Goal: Find specific page/section: Find specific page/section

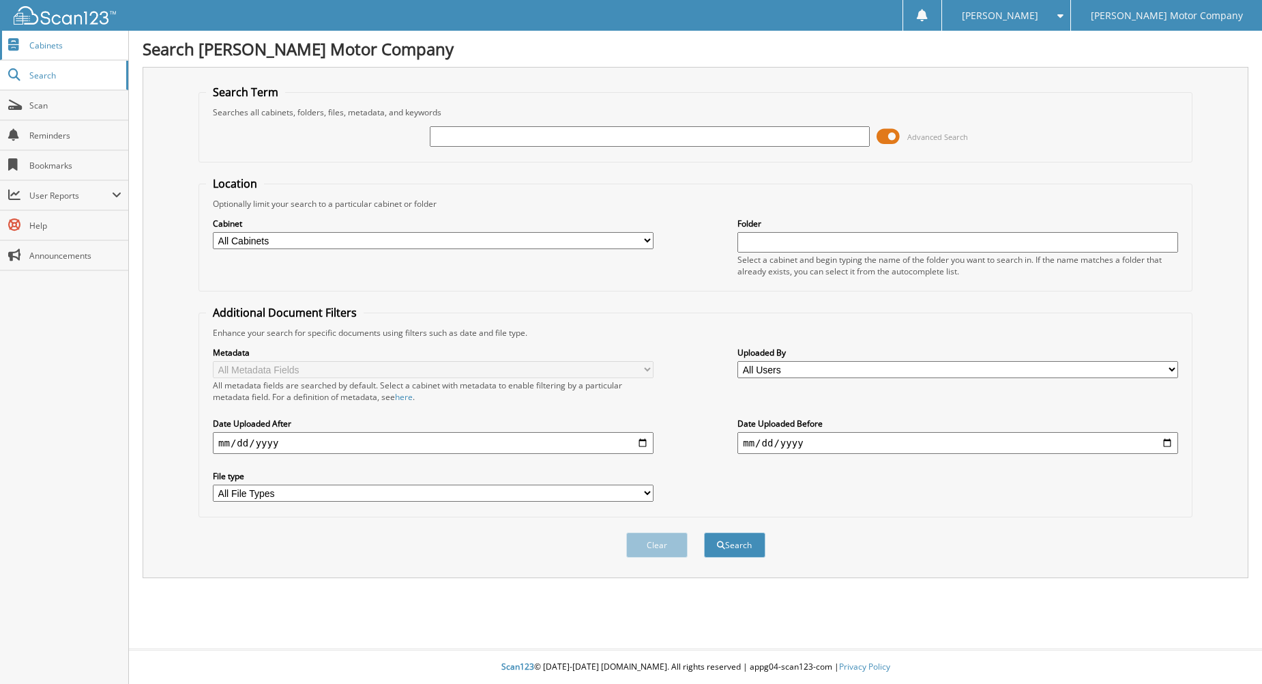
click at [63, 55] on link "Cabinets" at bounding box center [64, 45] width 128 height 29
click at [463, 143] on input "text" at bounding box center [650, 136] width 441 height 20
type input "148995"
click at [704, 532] on button "Search" at bounding box center [734, 544] width 61 height 25
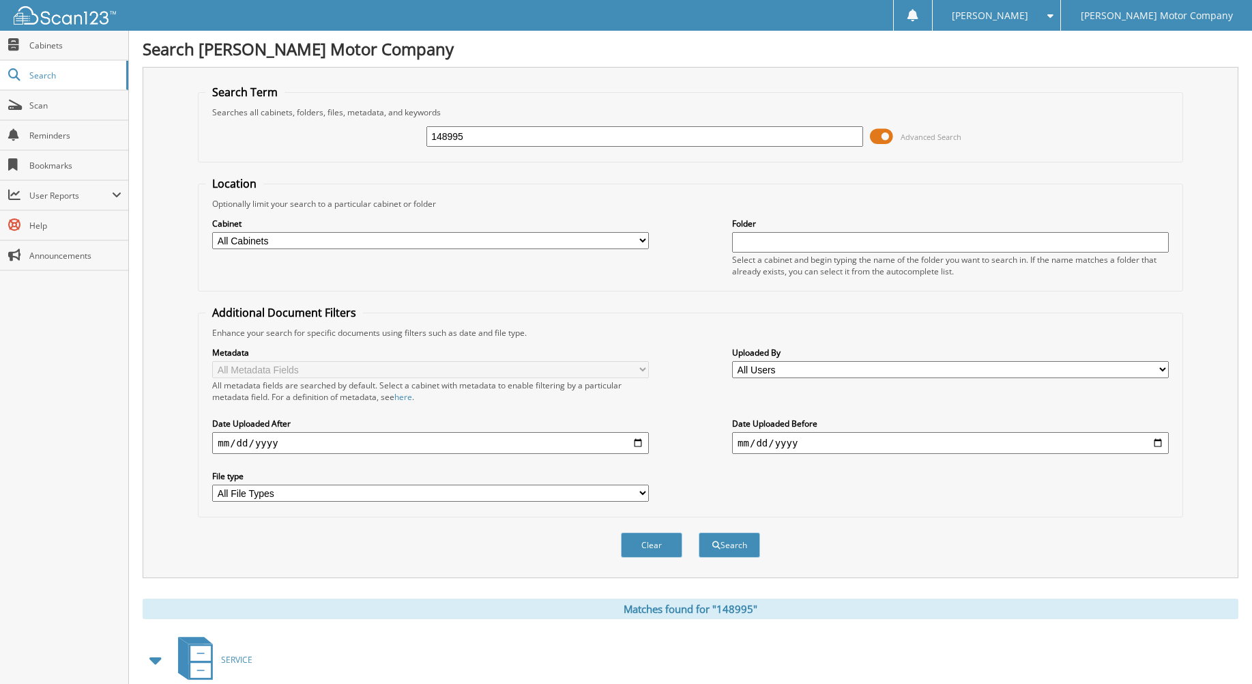
scroll to position [307, 0]
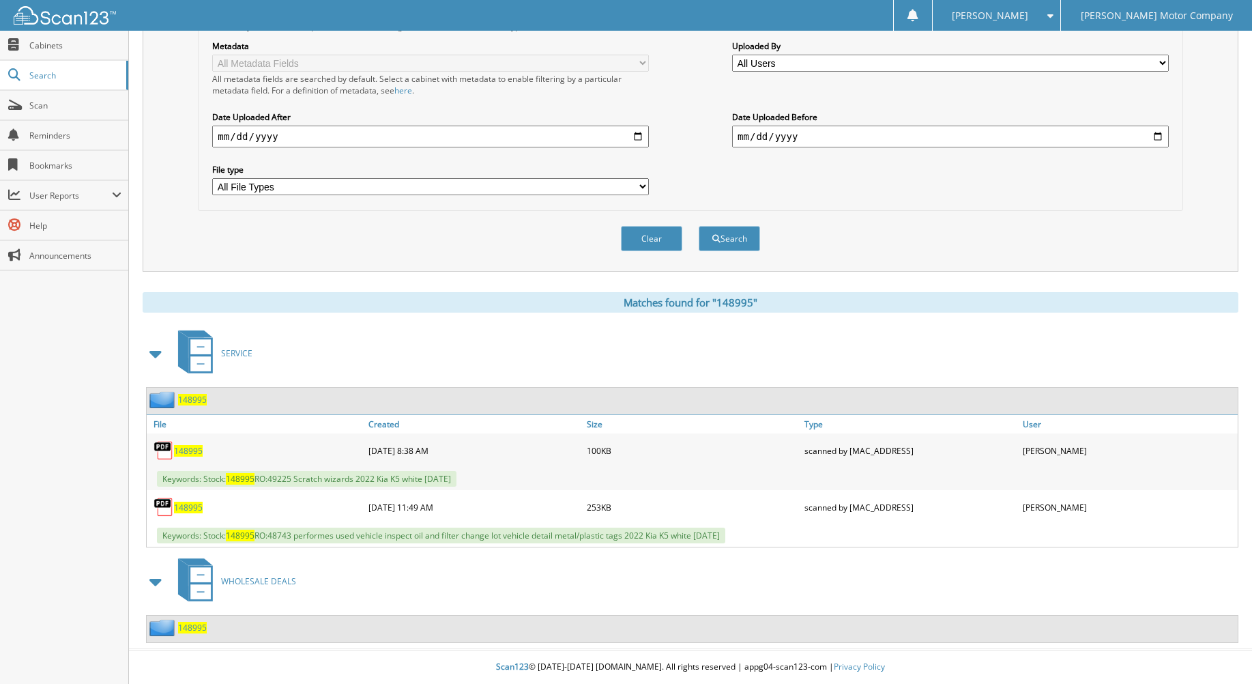
click at [194, 628] on span "148995" at bounding box center [192, 628] width 29 height 12
